Goal: Information Seeking & Learning: Find specific fact

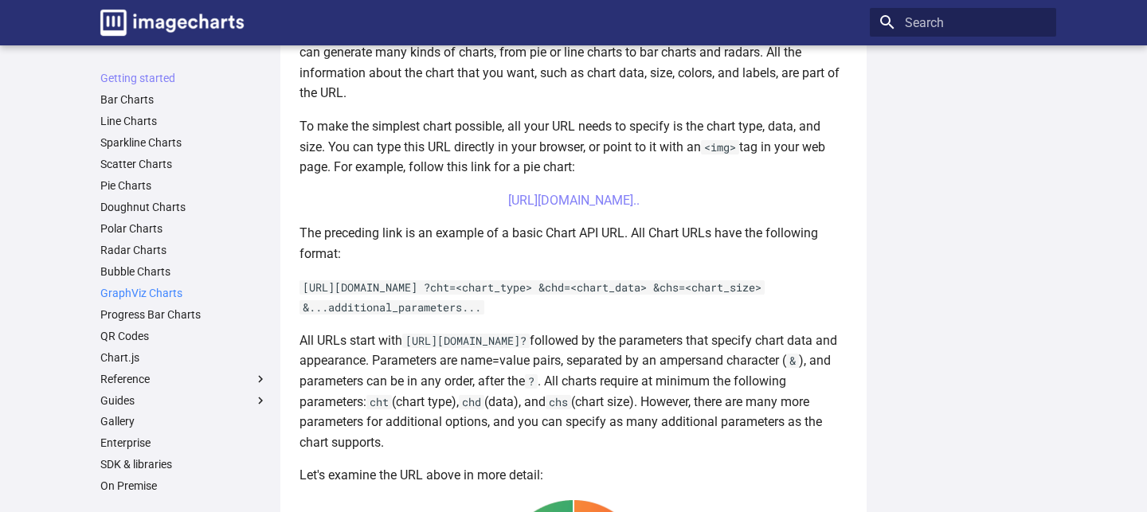
scroll to position [76, 0]
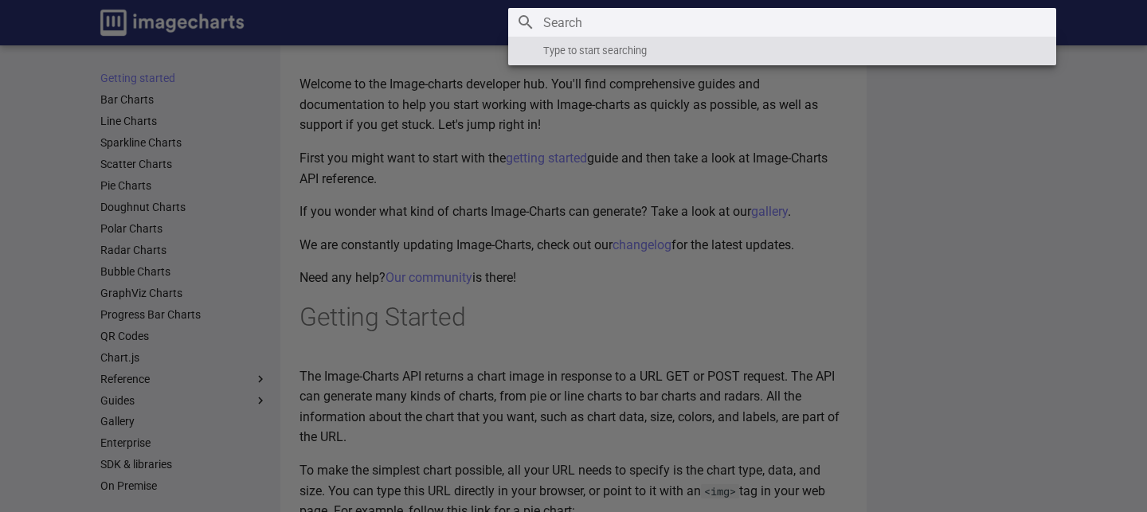
click at [971, 22] on input "Search" at bounding box center [782, 22] width 548 height 29
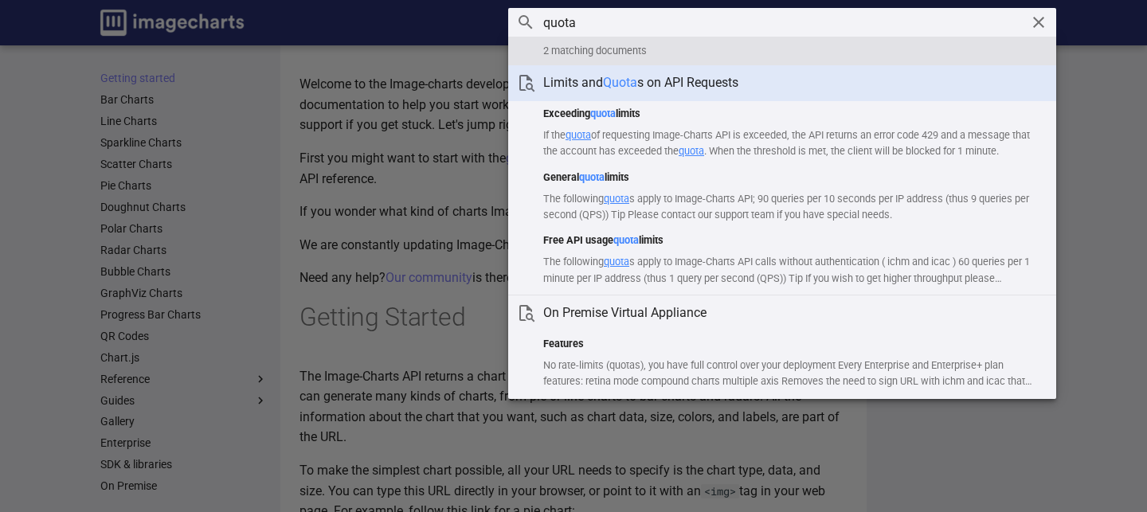
type input "quota"
click at [695, 88] on h1 "Limits and Quota s on API Requests" at bounding box center [793, 83] width 500 height 18
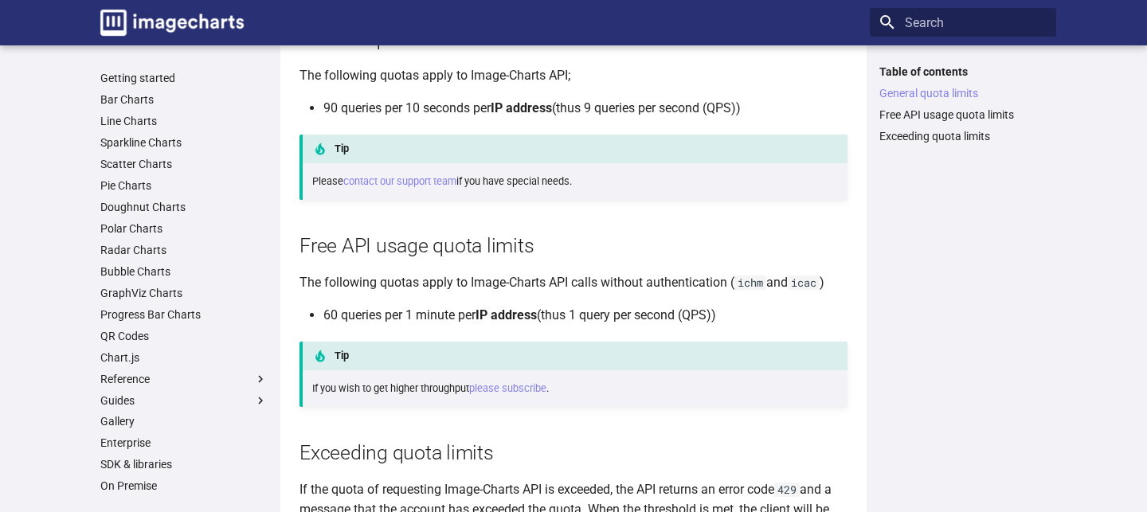
scroll to position [258, 0]
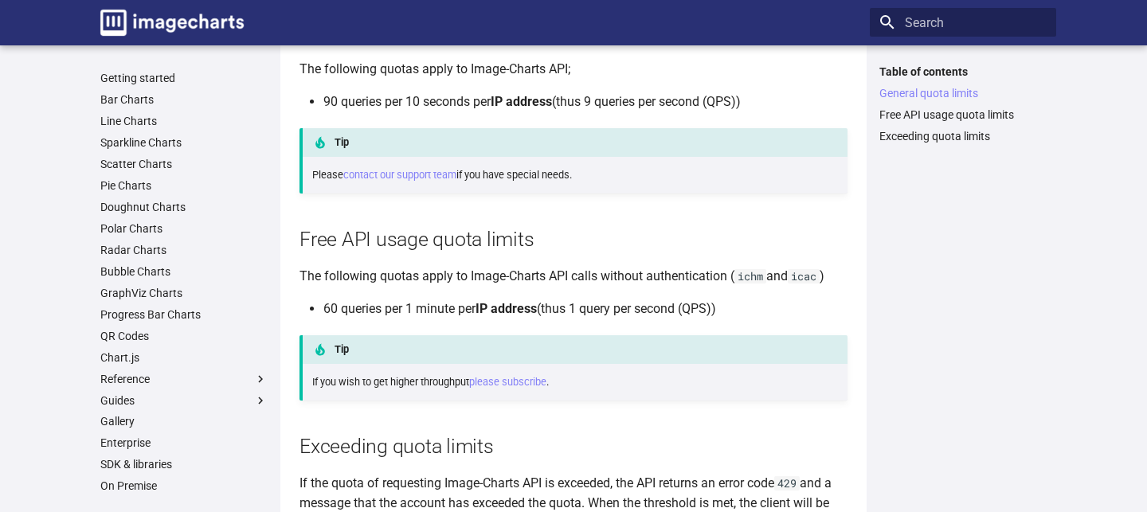
click at [756, 276] on code "ichm" at bounding box center [750, 276] width 32 height 14
click at [765, 279] on code "ichm" at bounding box center [750, 276] width 32 height 14
drag, startPoint x: 739, startPoint y: 277, endPoint x: 762, endPoint y: 273, distance: 23.4
click at [762, 273] on code "ichm" at bounding box center [750, 276] width 32 height 14
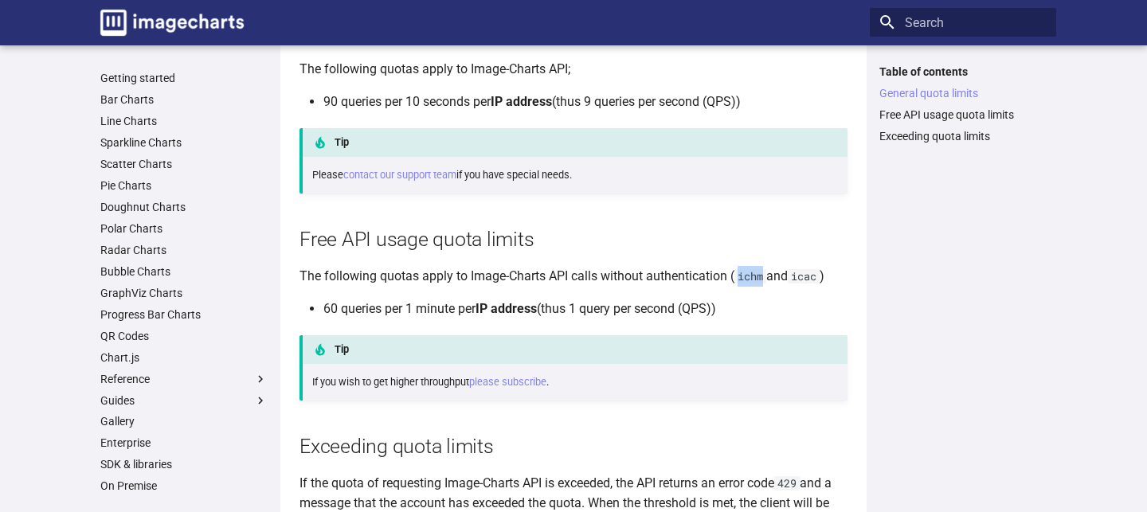
copy code "ichm"
click at [681, 235] on h2 "Free API usage quota limits" at bounding box center [573, 239] width 548 height 28
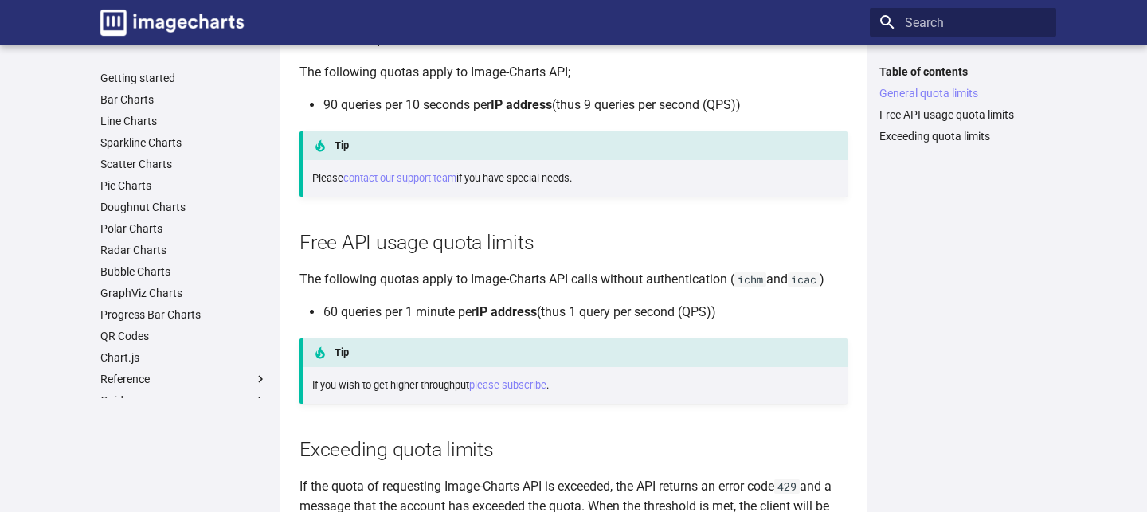
scroll to position [252, 0]
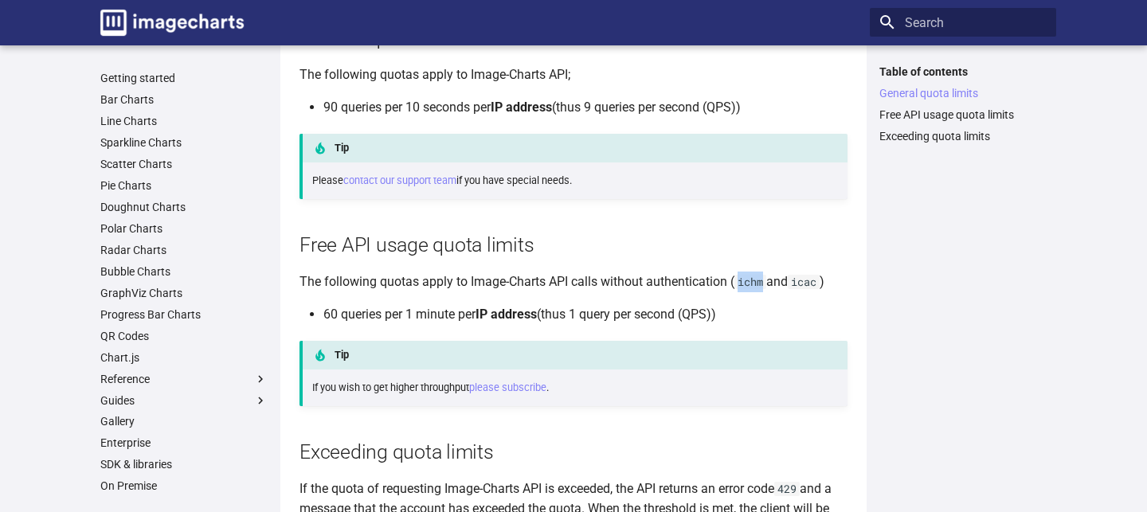
drag, startPoint x: 740, startPoint y: 283, endPoint x: 763, endPoint y: 279, distance: 22.5
click at [764, 280] on code "ichm" at bounding box center [750, 282] width 32 height 14
copy code "ichm"
click at [615, 232] on h2 "Free API usage quota limits" at bounding box center [573, 245] width 548 height 28
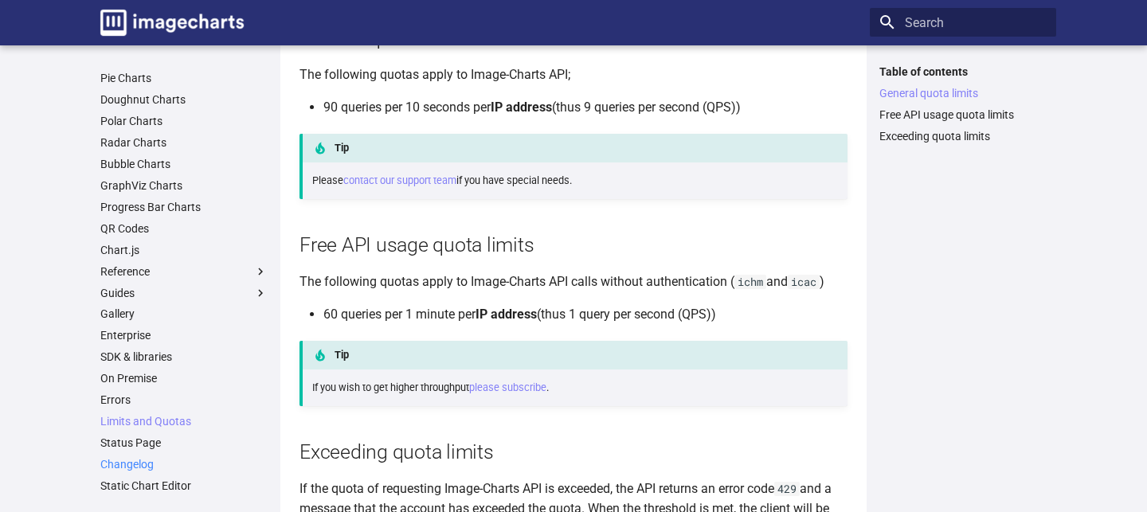
click at [137, 464] on link "Changelog" at bounding box center [183, 464] width 167 height 14
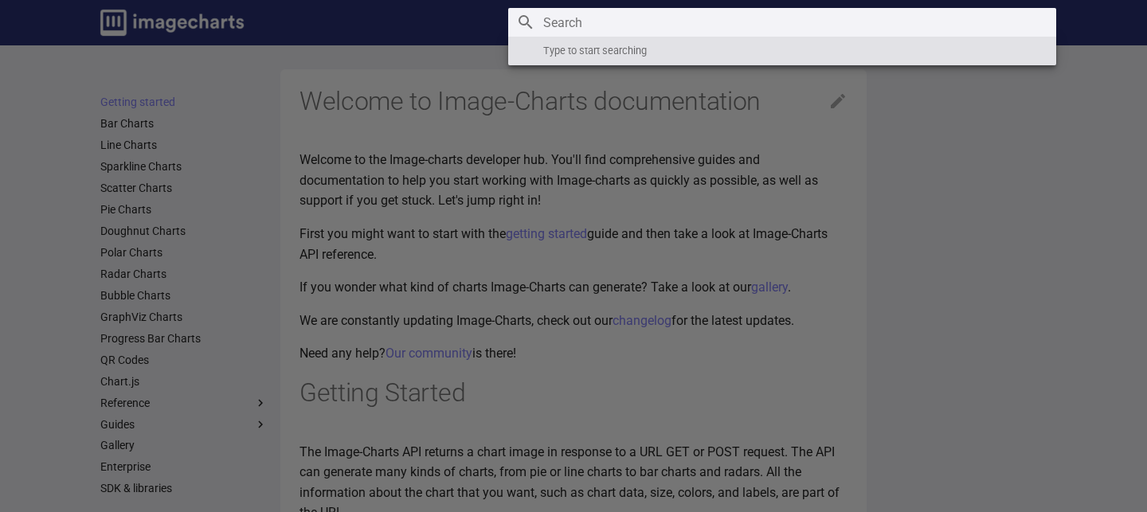
click at [952, 33] on input "Search" at bounding box center [782, 22] width 548 height 29
paste input "ichm"
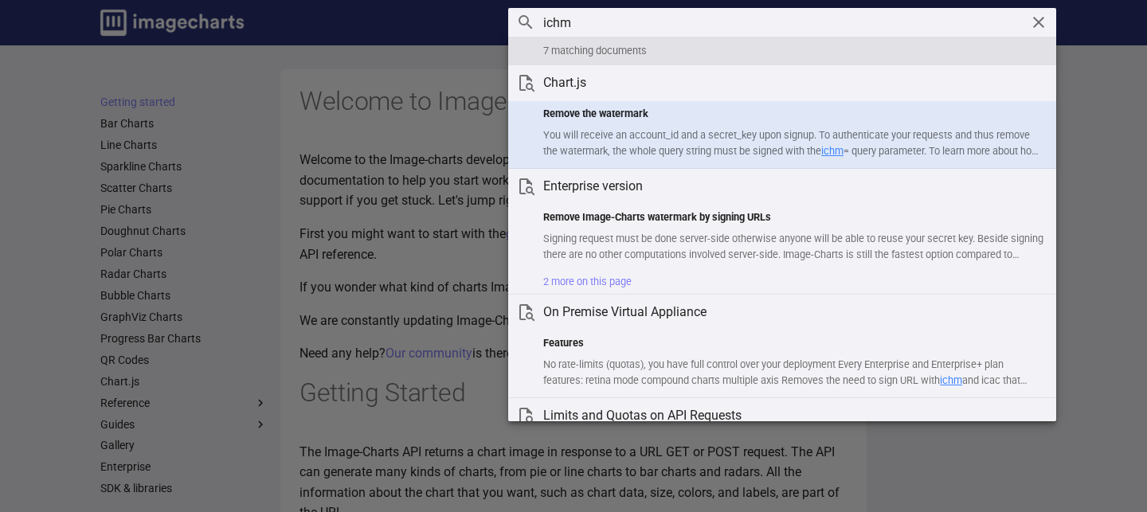
type input "ichm"
click at [790, 146] on p "You will receive an account_id and a secret_key upon signup. To authenticate yo…" at bounding box center [793, 143] width 500 height 32
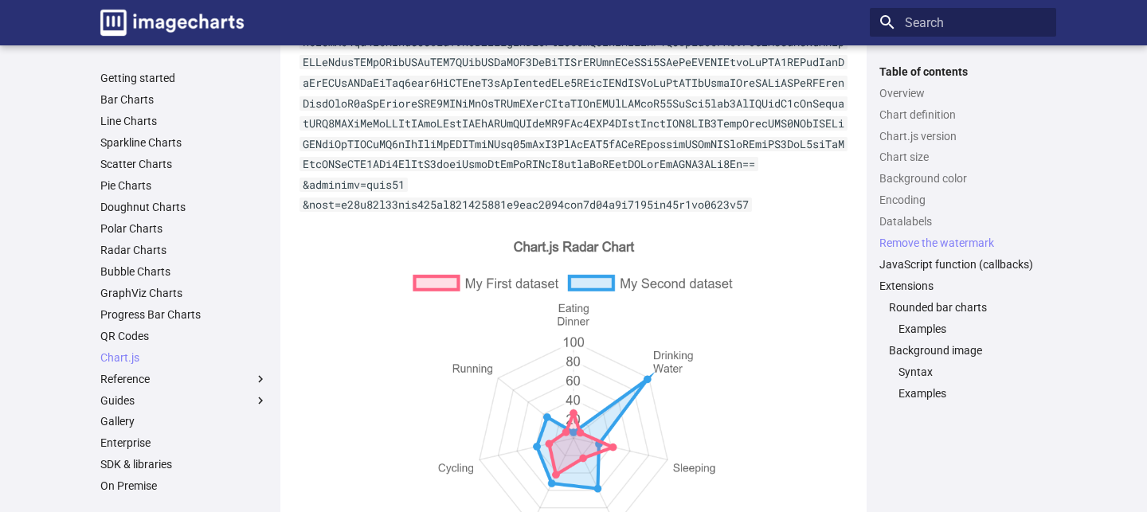
scroll to position [6816, 0]
